Goal: Navigation & Orientation: Go to known website

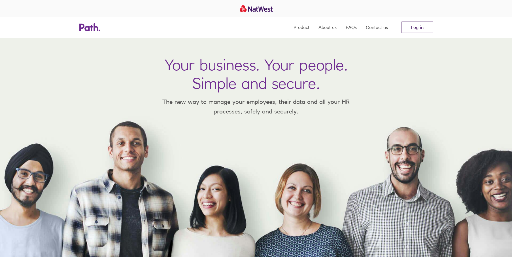
click at [417, 26] on link "Log in" at bounding box center [416, 27] width 31 height 11
